Goal: Task Accomplishment & Management: Complete application form

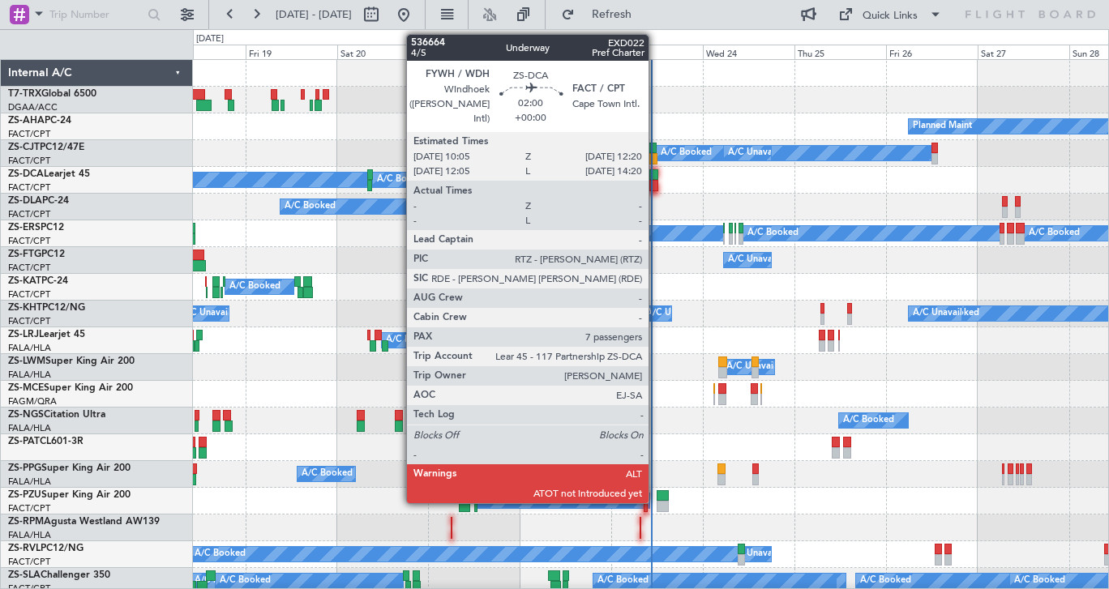
click at [656, 174] on div at bounding box center [653, 174] width 9 height 11
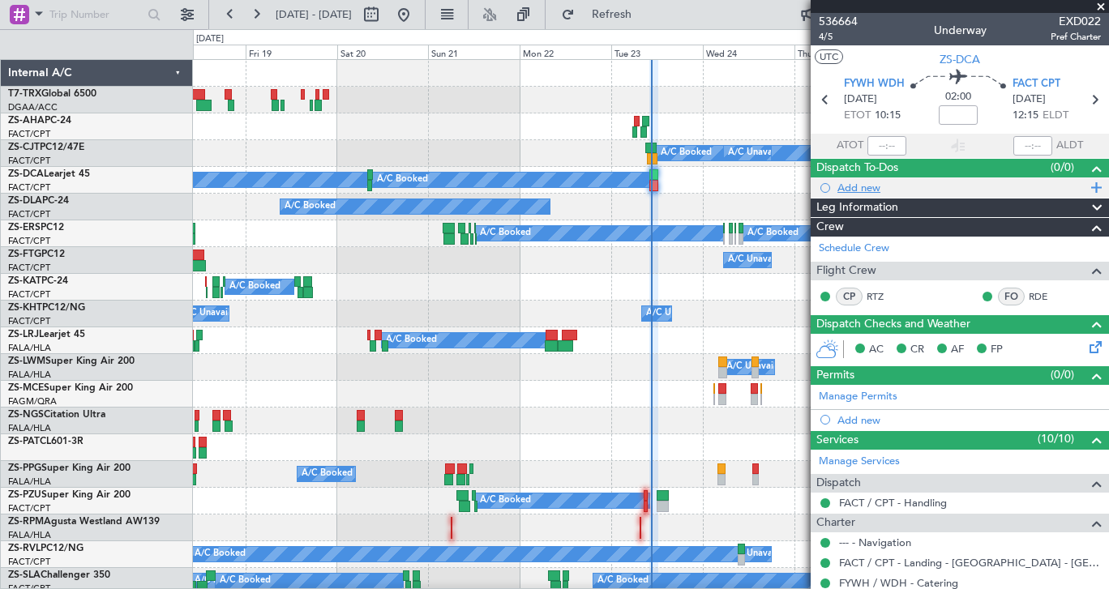
click at [865, 183] on div "Add new" at bounding box center [962, 188] width 249 height 14
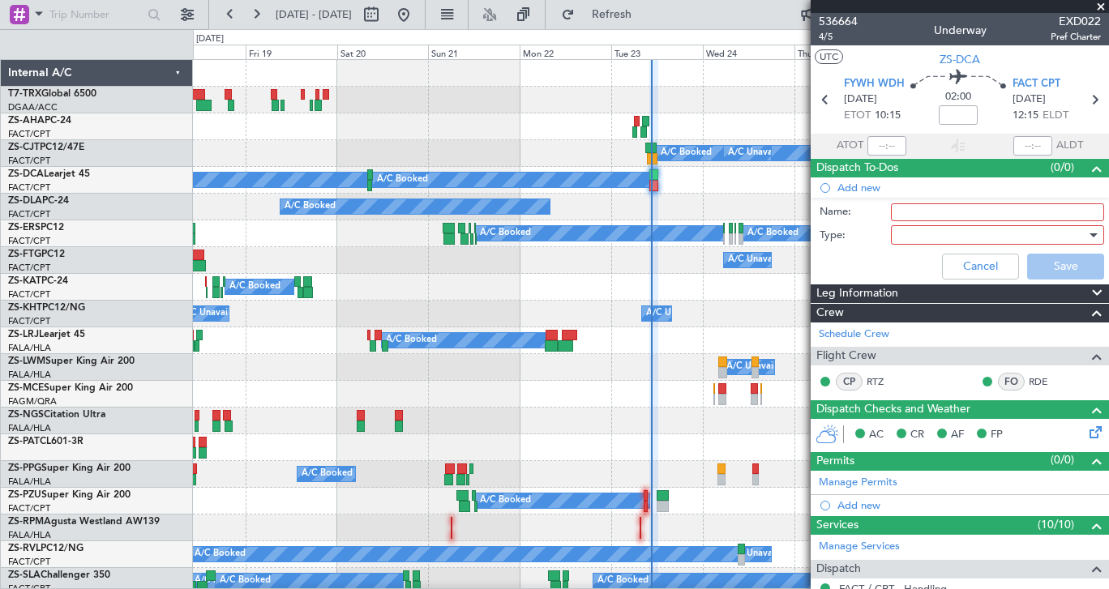
click at [936, 217] on input "Name:" at bounding box center [997, 213] width 213 height 18
type input "test"
click at [855, 260] on div "Cancel Save" at bounding box center [956, 266] width 306 height 39
click at [911, 238] on div at bounding box center [992, 235] width 189 height 24
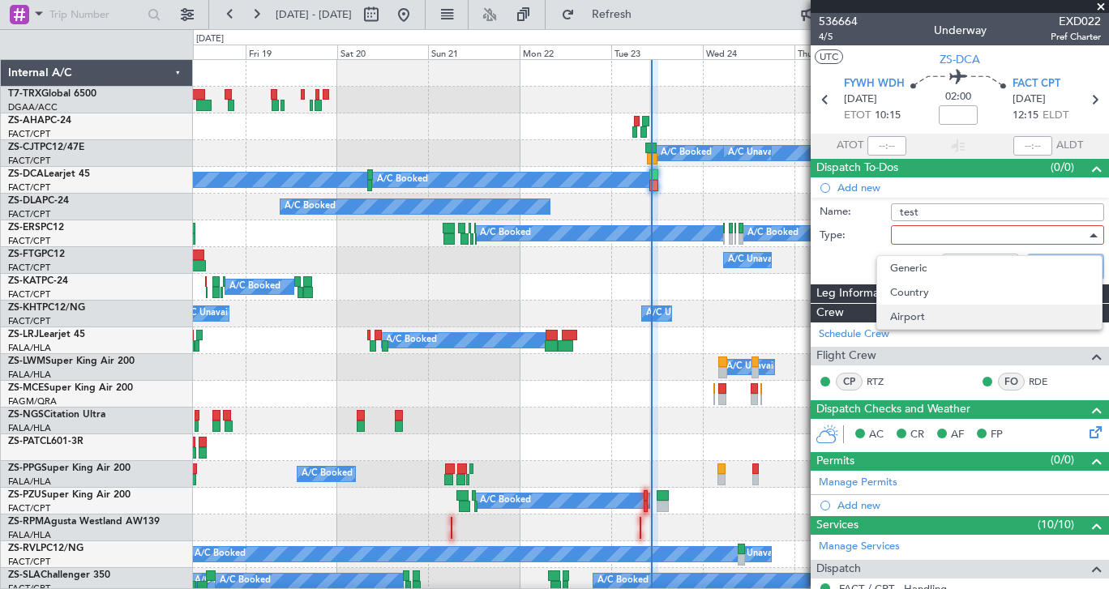
click at [903, 310] on span "Airport" at bounding box center [989, 317] width 199 height 24
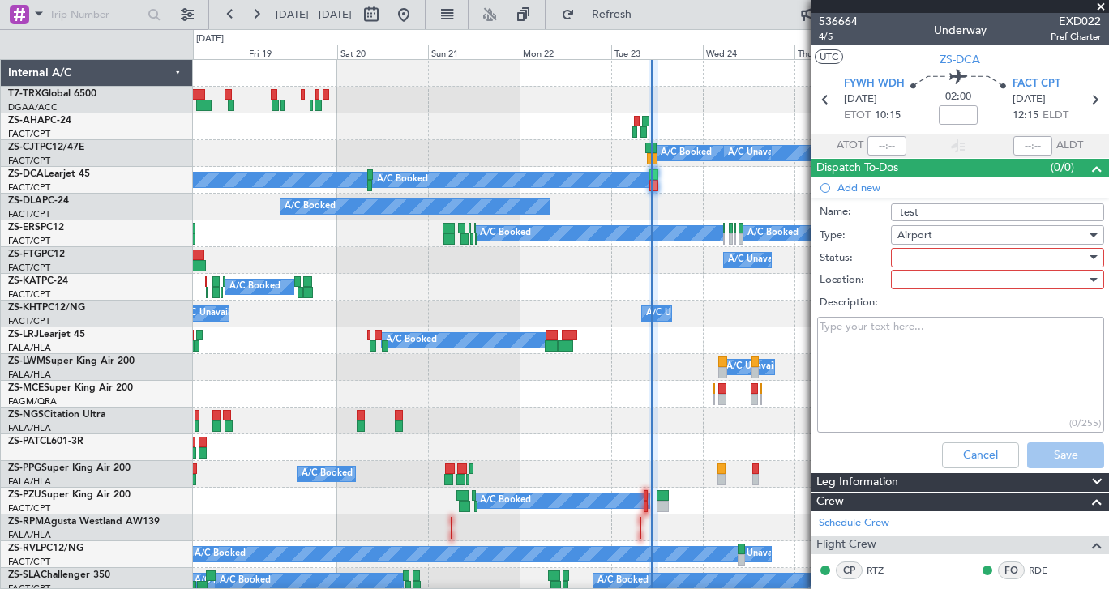
click at [955, 241] on div "Airport" at bounding box center [992, 235] width 189 height 24
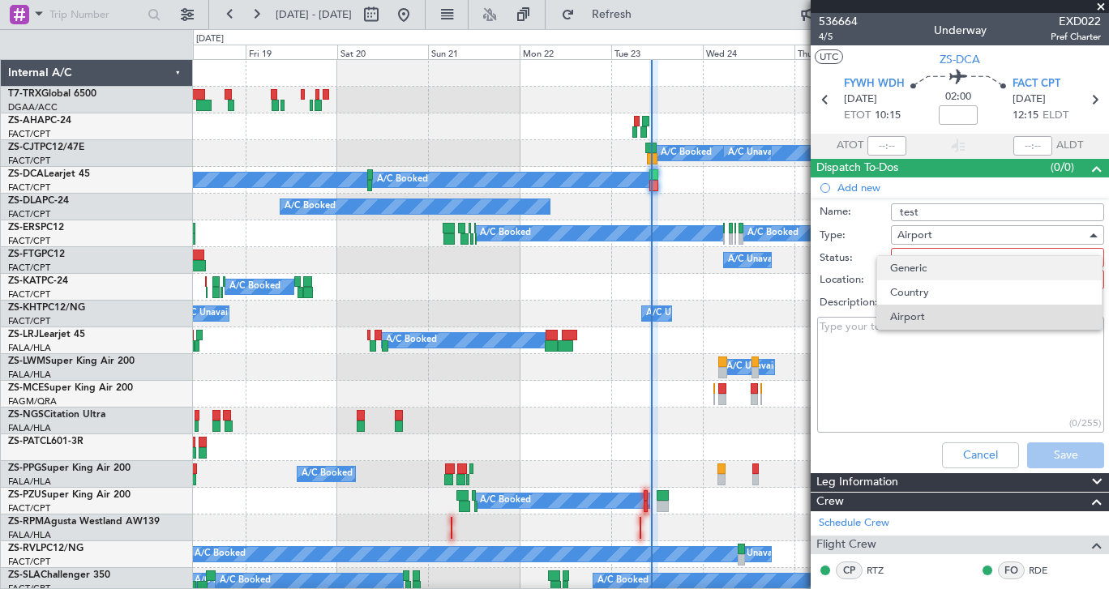
click at [938, 265] on span "Generic" at bounding box center [989, 268] width 199 height 24
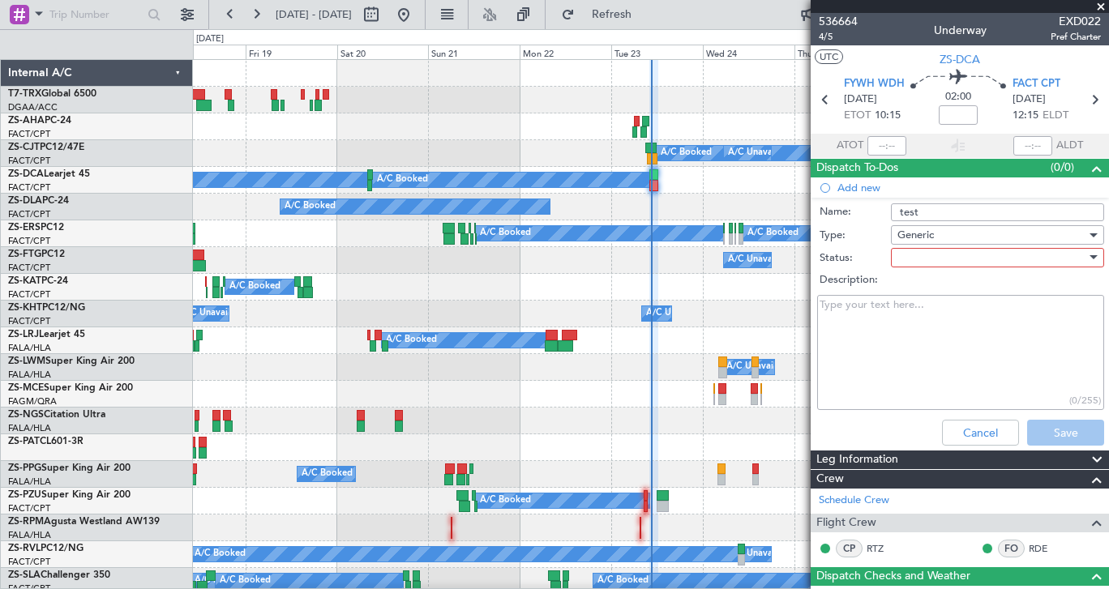
click at [937, 263] on div at bounding box center [992, 258] width 189 height 24
click at [945, 261] on div at bounding box center [554, 294] width 1109 height 589
click at [945, 261] on div at bounding box center [992, 258] width 189 height 24
click at [951, 232] on div at bounding box center [554, 294] width 1109 height 589
click at [950, 232] on div "Generic" at bounding box center [992, 235] width 189 height 24
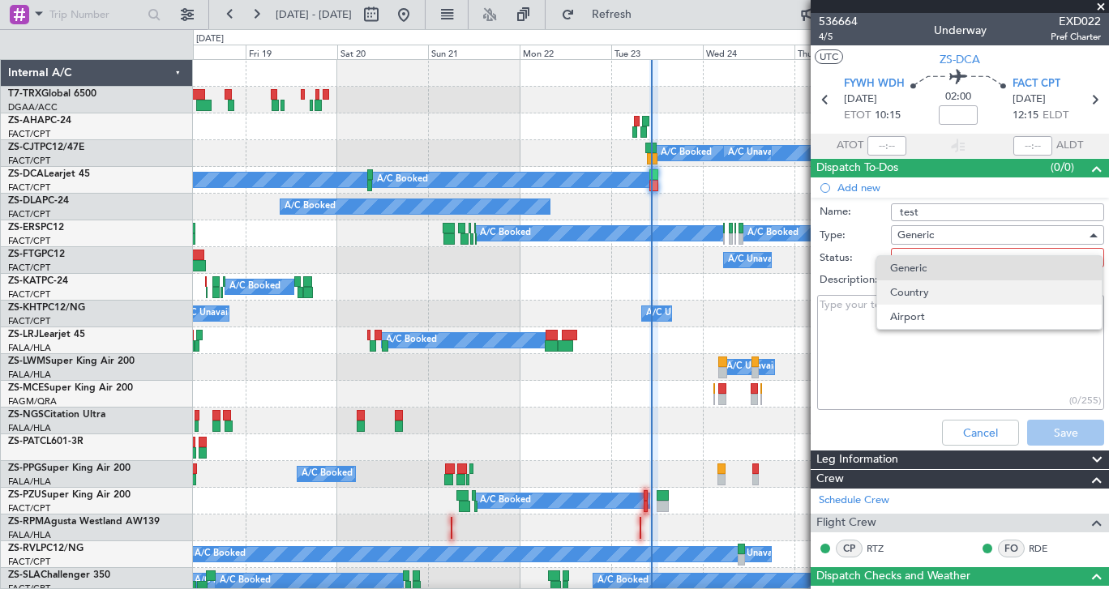
click at [931, 282] on span "Country" at bounding box center [989, 293] width 199 height 24
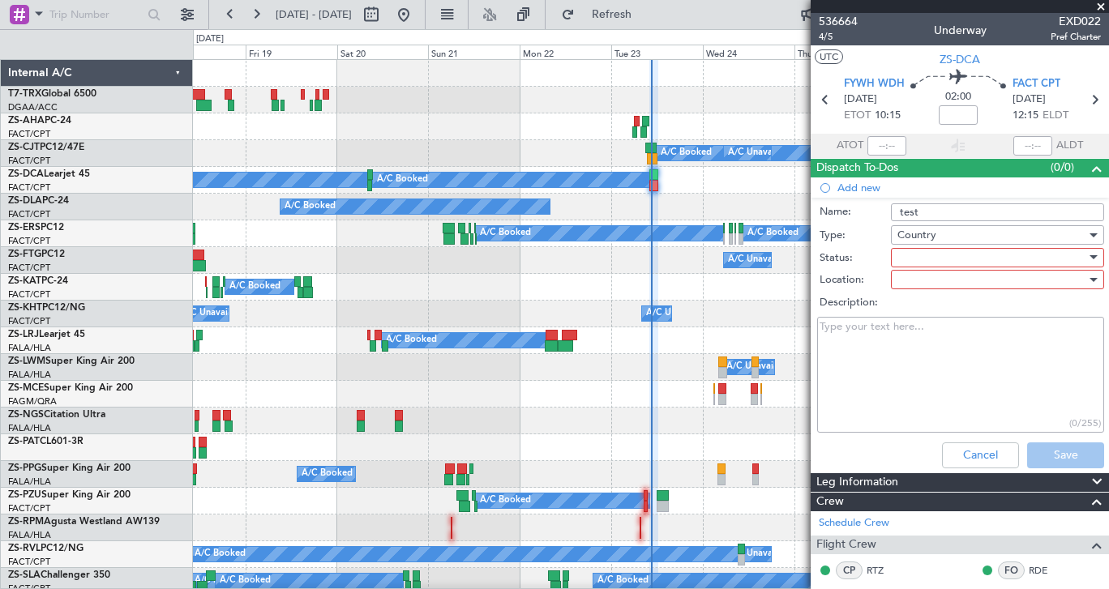
click at [944, 260] on div at bounding box center [992, 258] width 189 height 24
click at [944, 260] on div at bounding box center [554, 294] width 1109 height 589
click at [940, 278] on div at bounding box center [992, 280] width 189 height 24
click at [940, 278] on div at bounding box center [554, 294] width 1109 height 589
click at [940, 278] on div at bounding box center [992, 280] width 189 height 24
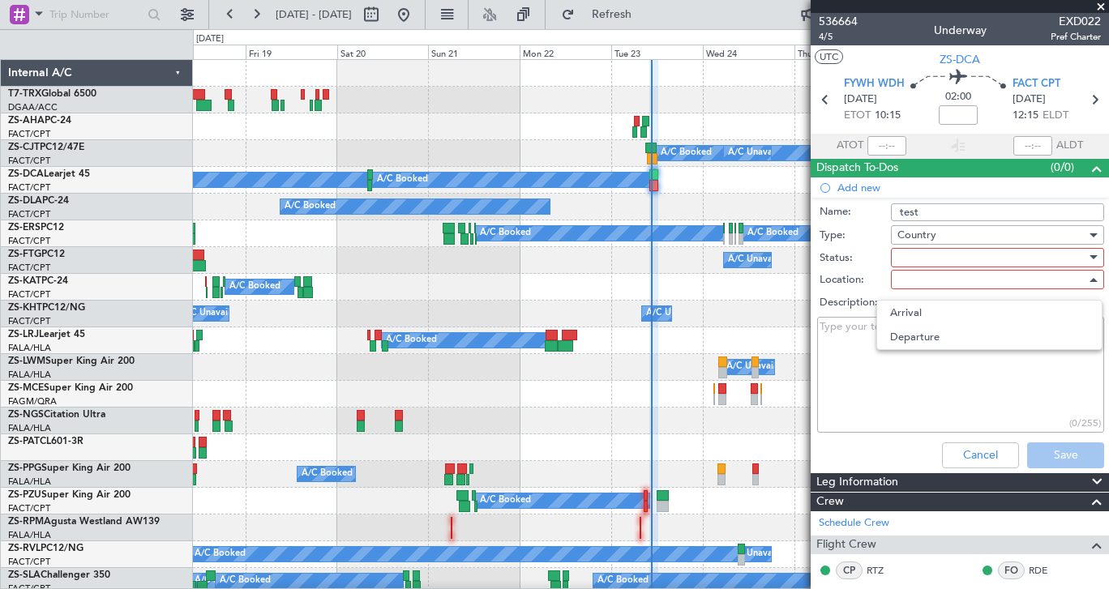
click at [936, 236] on div at bounding box center [554, 294] width 1109 height 589
click at [932, 236] on span "Country" at bounding box center [917, 235] width 39 height 15
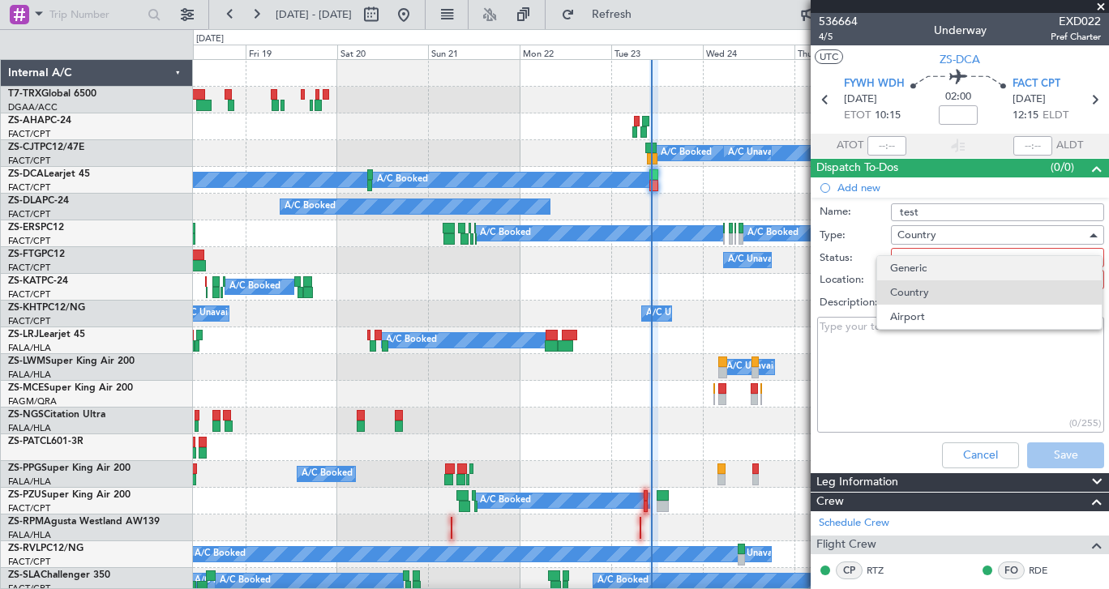
click at [926, 270] on span "Generic" at bounding box center [989, 268] width 199 height 24
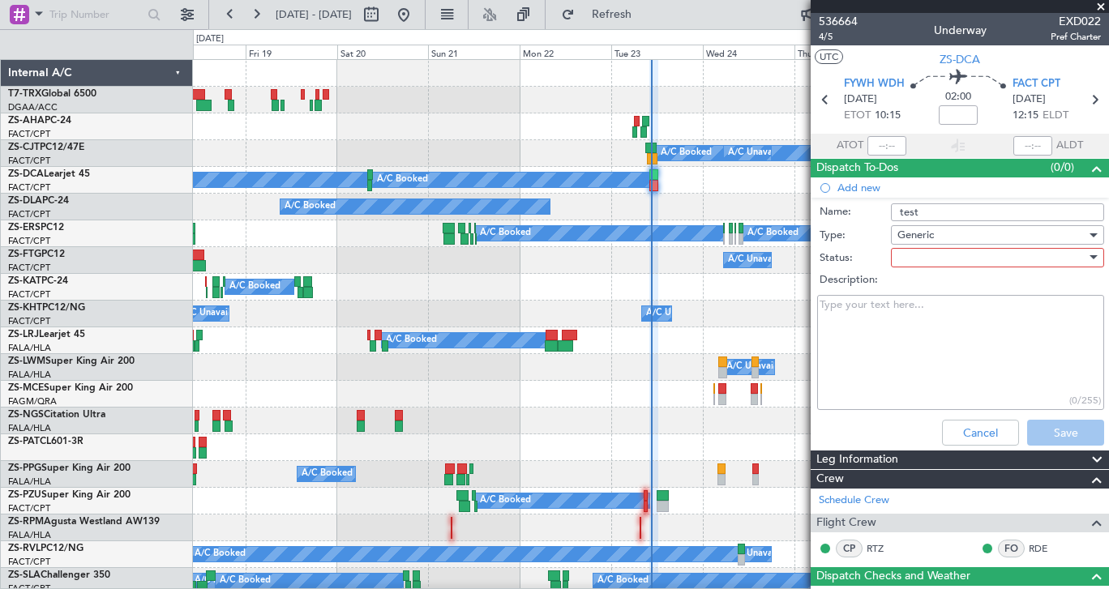
click at [935, 239] on div "Generic" at bounding box center [992, 235] width 189 height 24
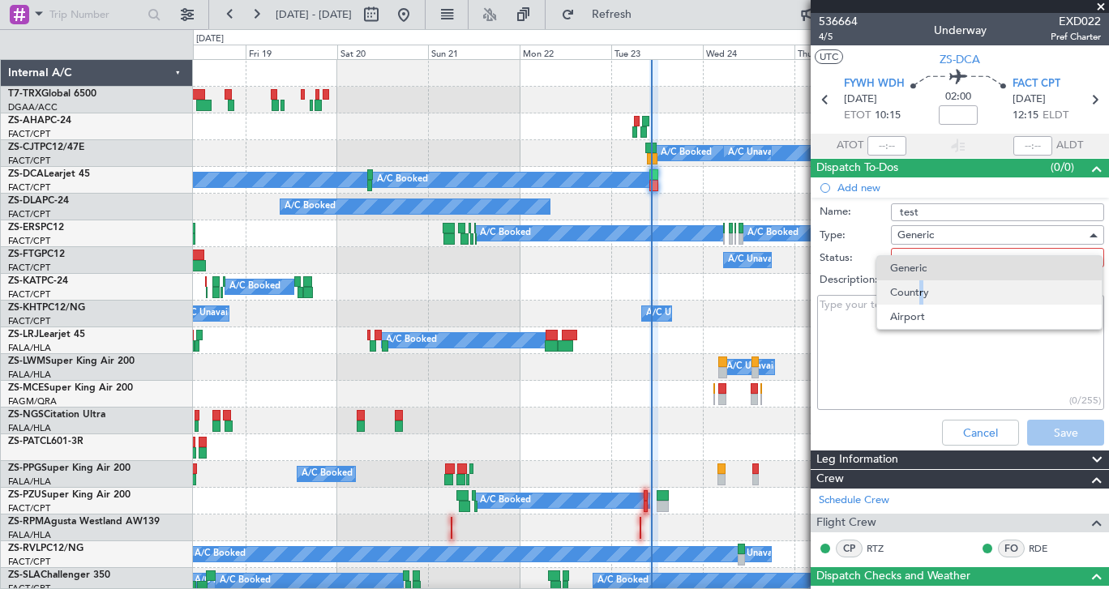
click at [917, 289] on span "Country" at bounding box center [989, 293] width 199 height 24
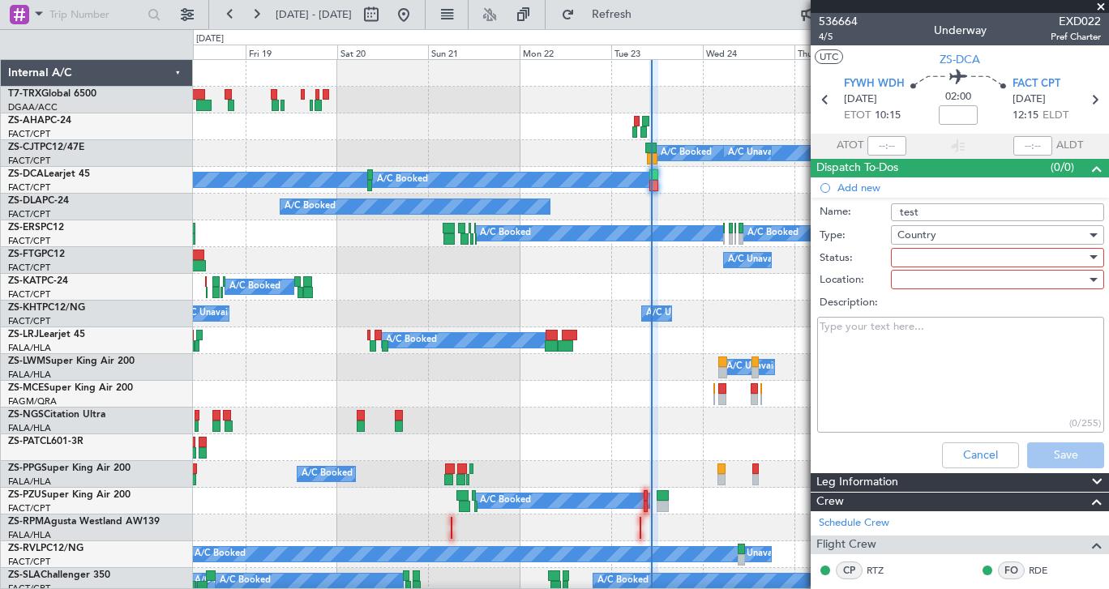
click at [934, 236] on span "Country" at bounding box center [917, 235] width 39 height 15
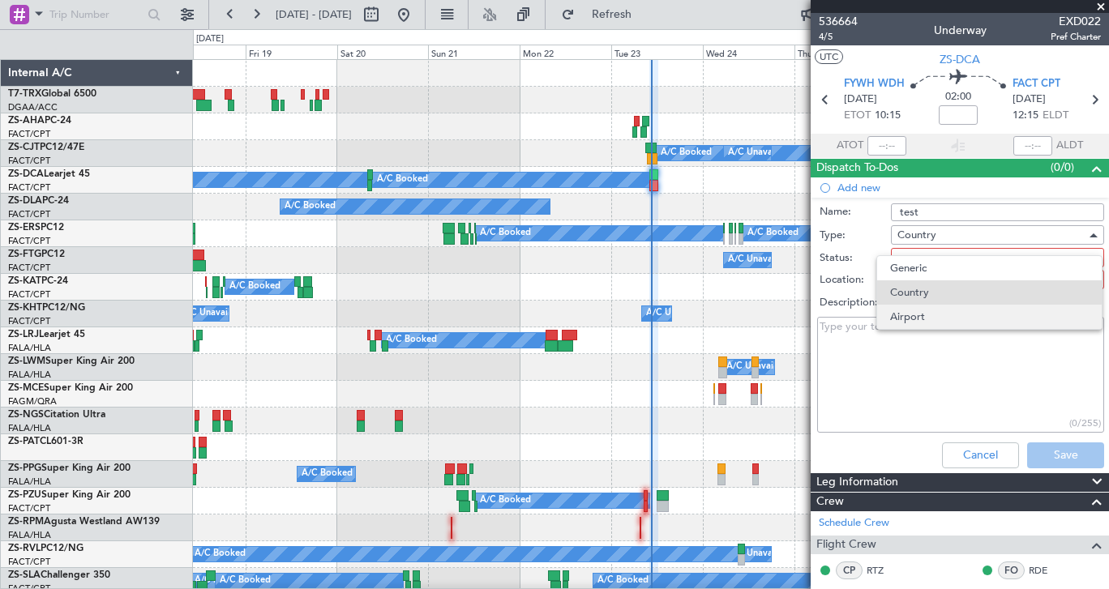
click at [926, 311] on span "Airport" at bounding box center [989, 317] width 199 height 24
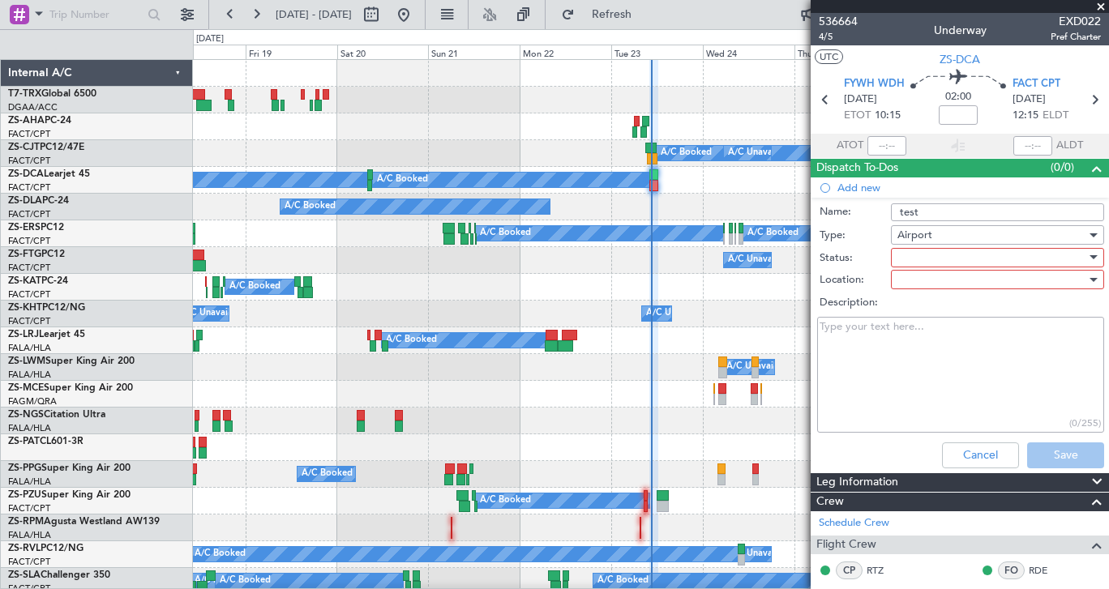
click at [936, 231] on div "Airport" at bounding box center [992, 235] width 189 height 24
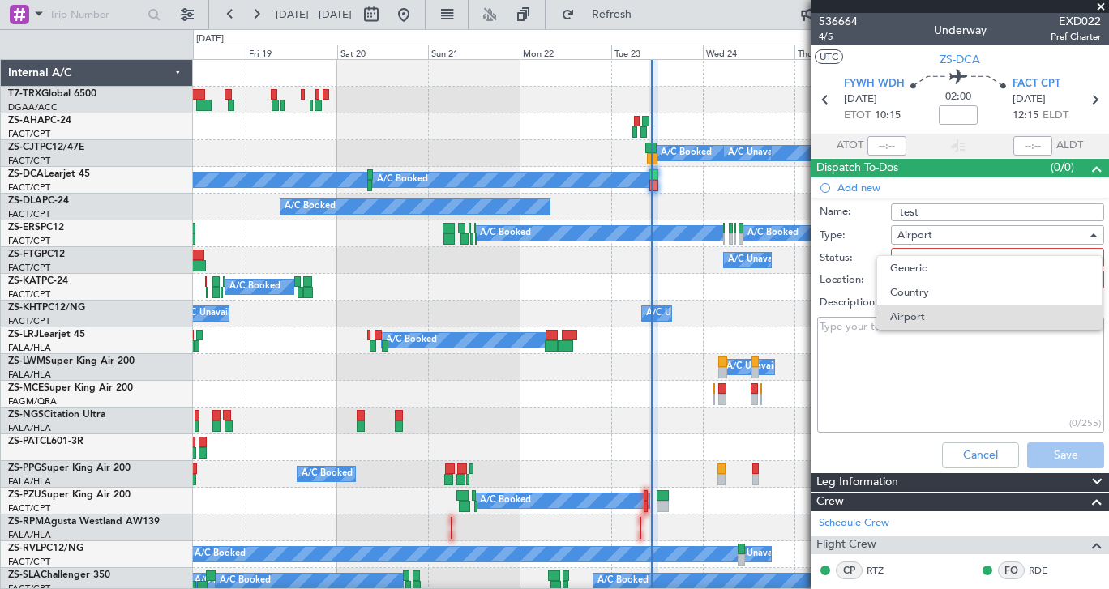
click at [861, 281] on div at bounding box center [554, 294] width 1109 height 589
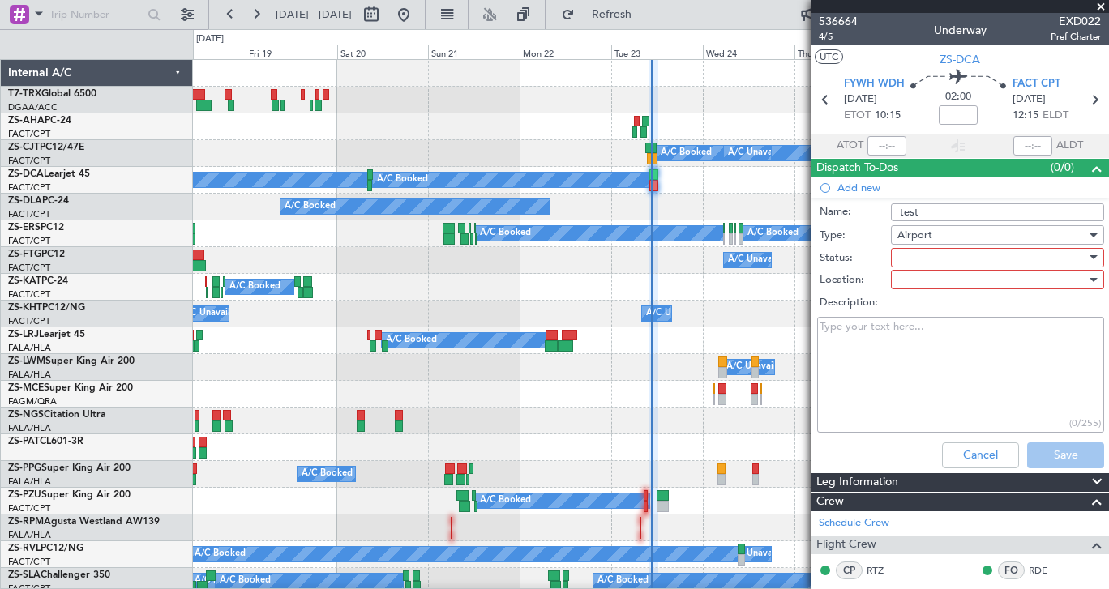
click at [930, 281] on div at bounding box center [992, 280] width 189 height 24
click at [872, 277] on div at bounding box center [554, 294] width 1109 height 589
